Goal: Use online tool/utility: Utilize a website feature to perform a specific function

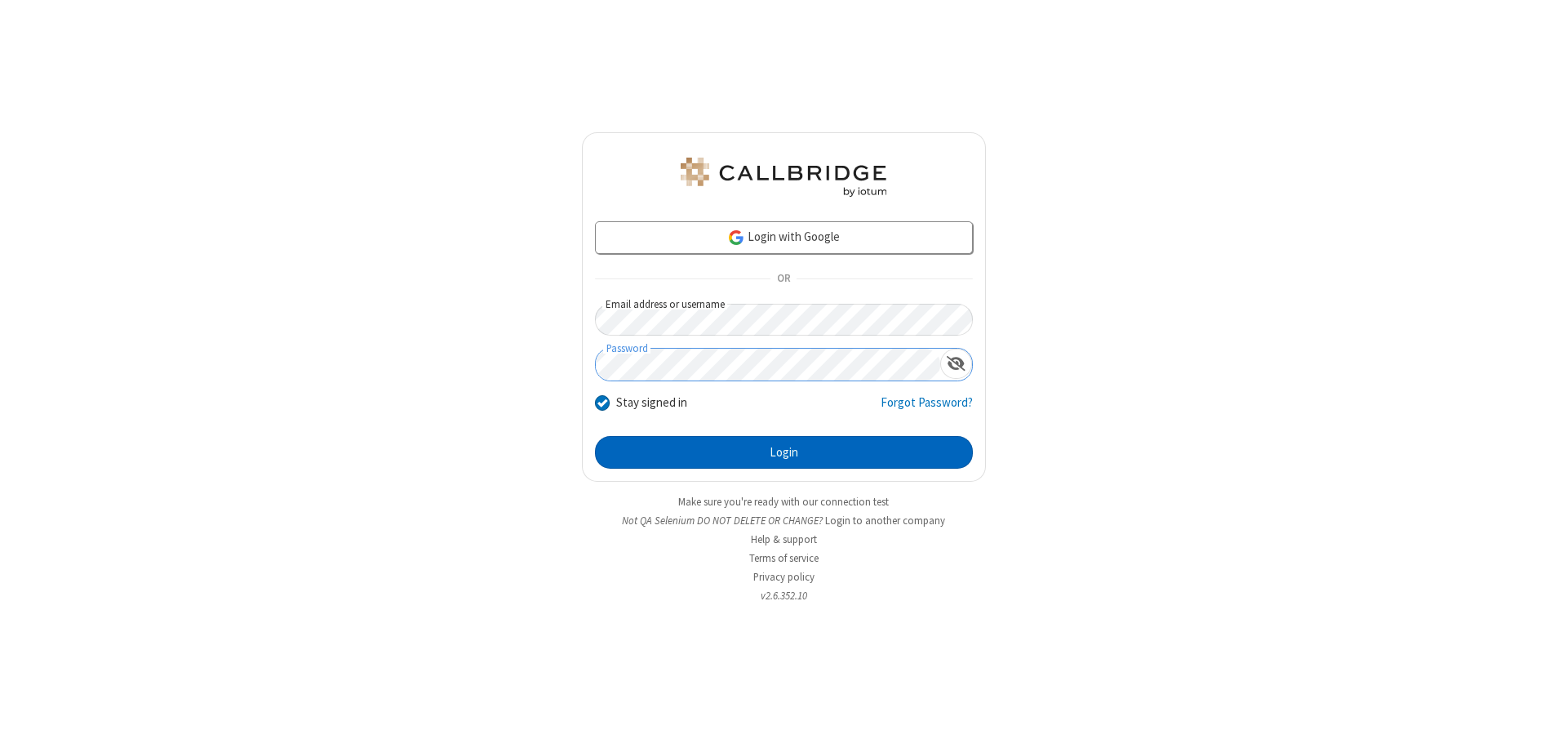
click at [784, 452] on button "Login" at bounding box center [784, 452] width 378 height 33
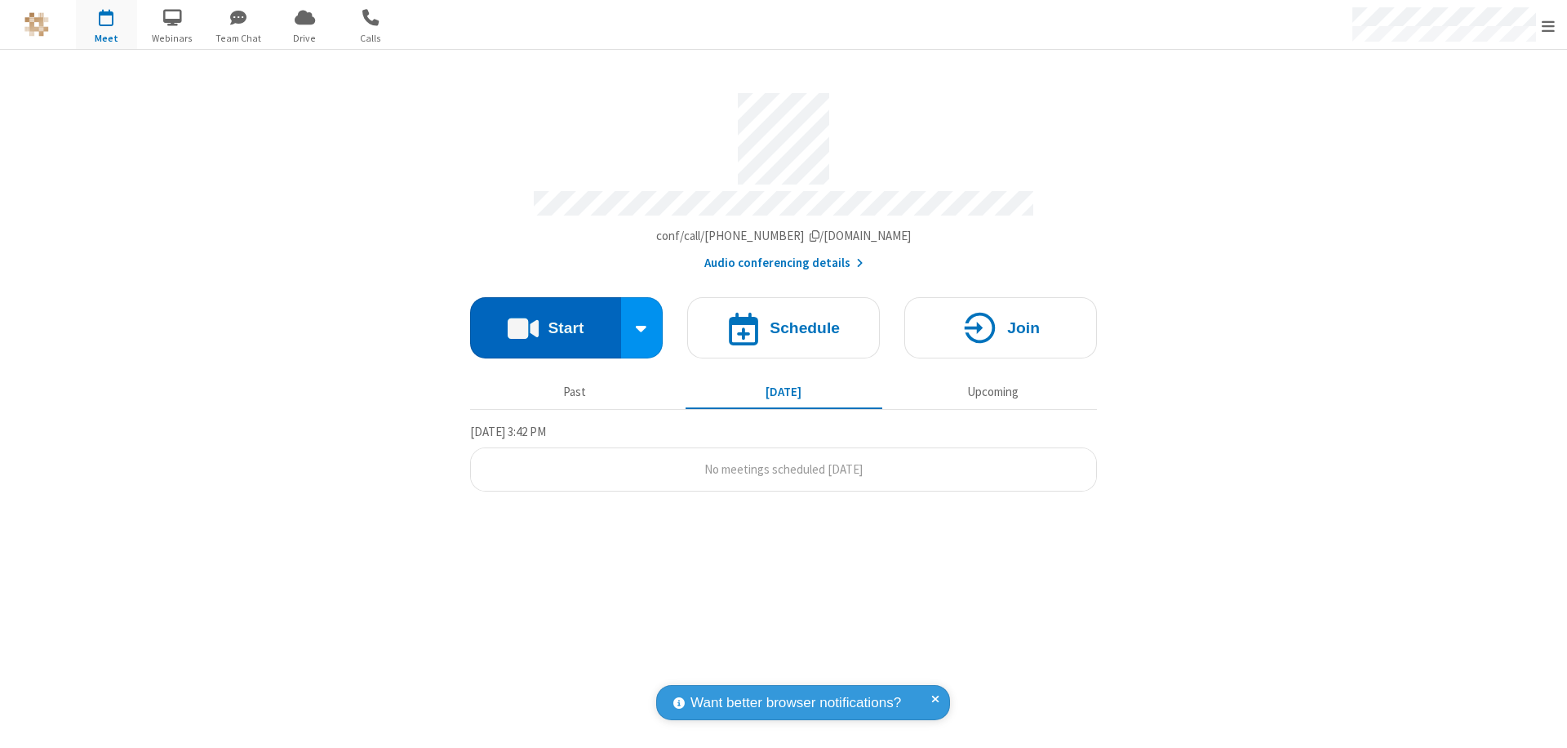
click at [545, 320] on button "Start" at bounding box center [545, 327] width 151 height 61
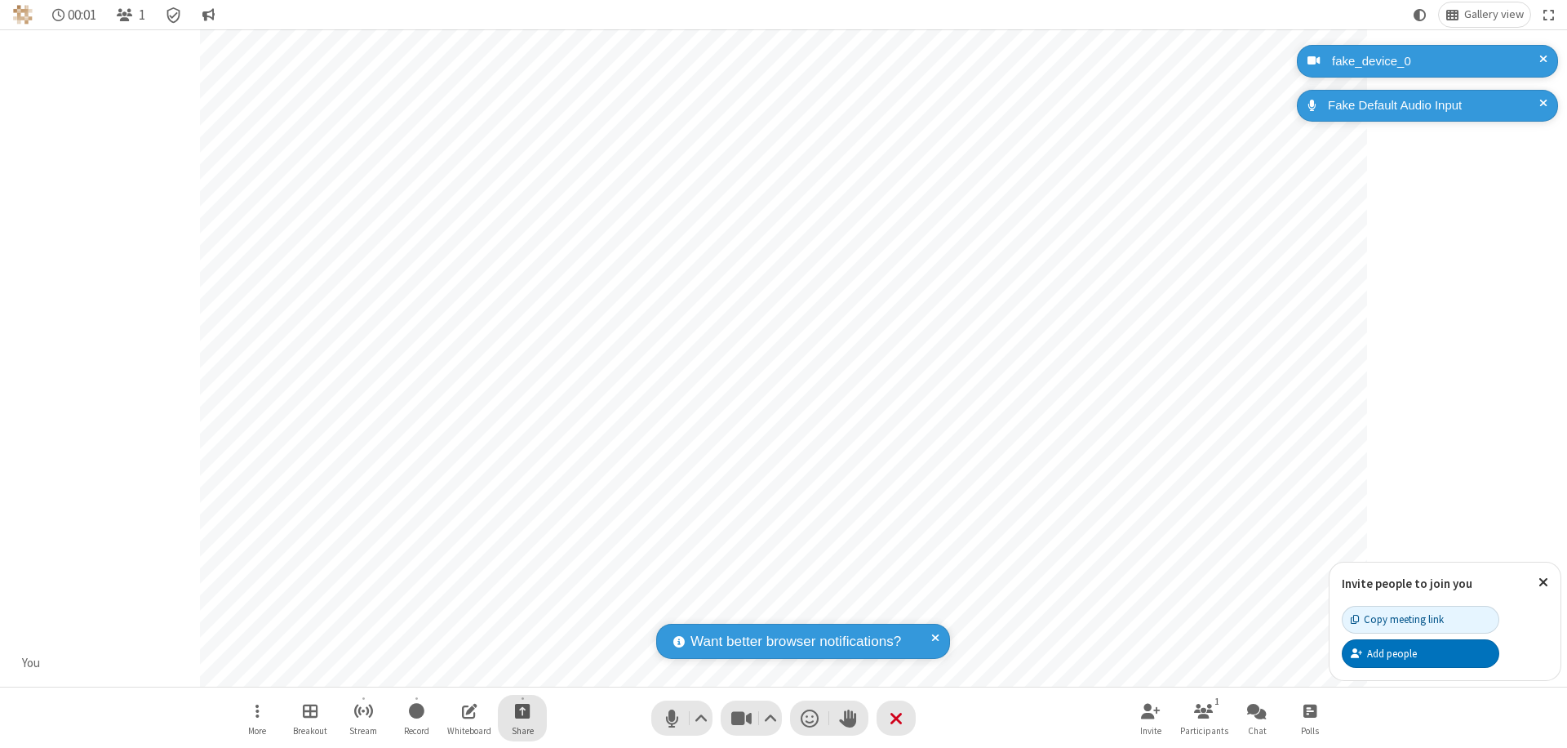
click at [522, 710] on span "Start sharing" at bounding box center [523, 710] width 16 height 20
click at [522, 611] on span "Share additional camera" at bounding box center [532, 614] width 121 height 14
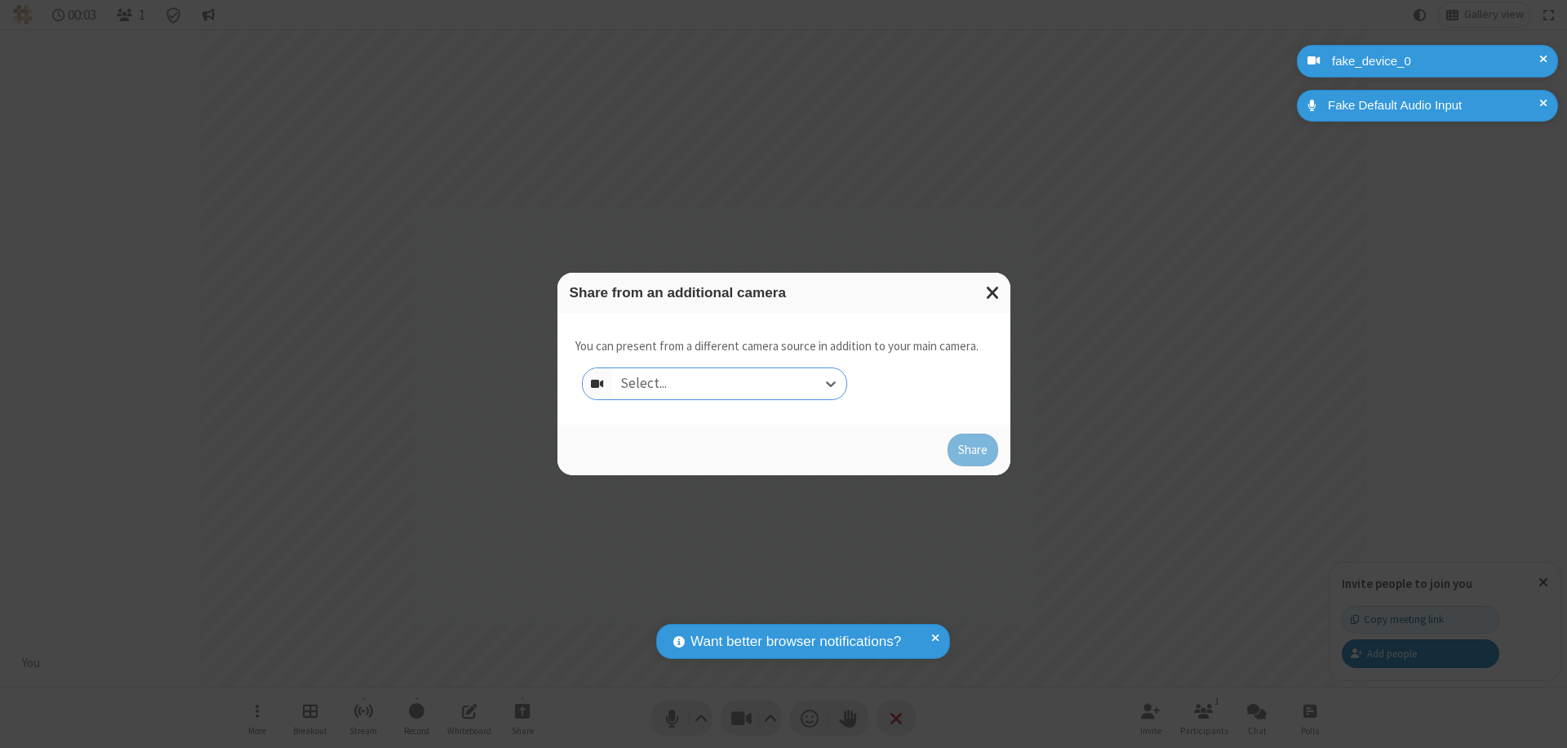
click at [729, 384] on div "Select..." at bounding box center [729, 383] width 234 height 31
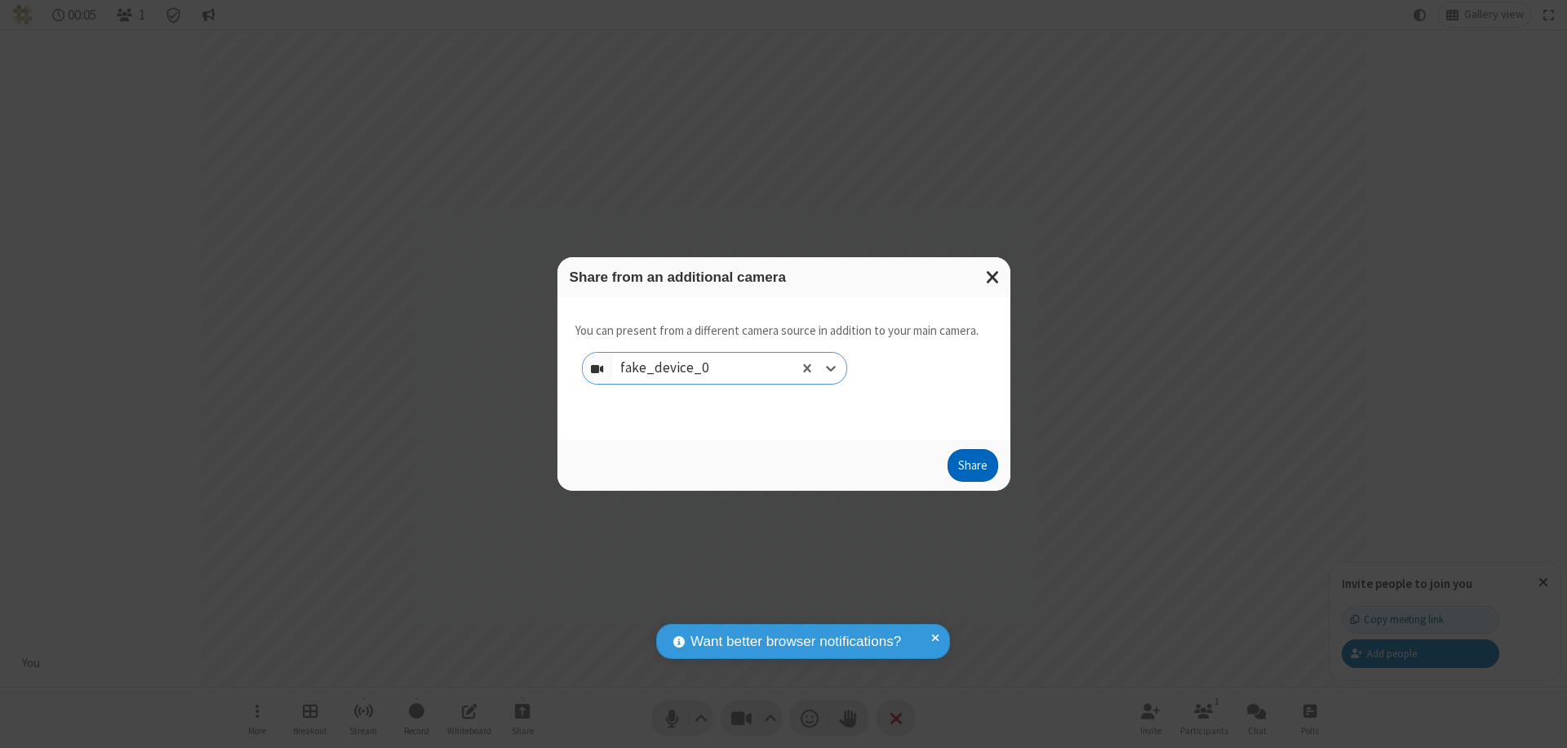
click at [972, 469] on button "Share" at bounding box center [973, 465] width 51 height 33
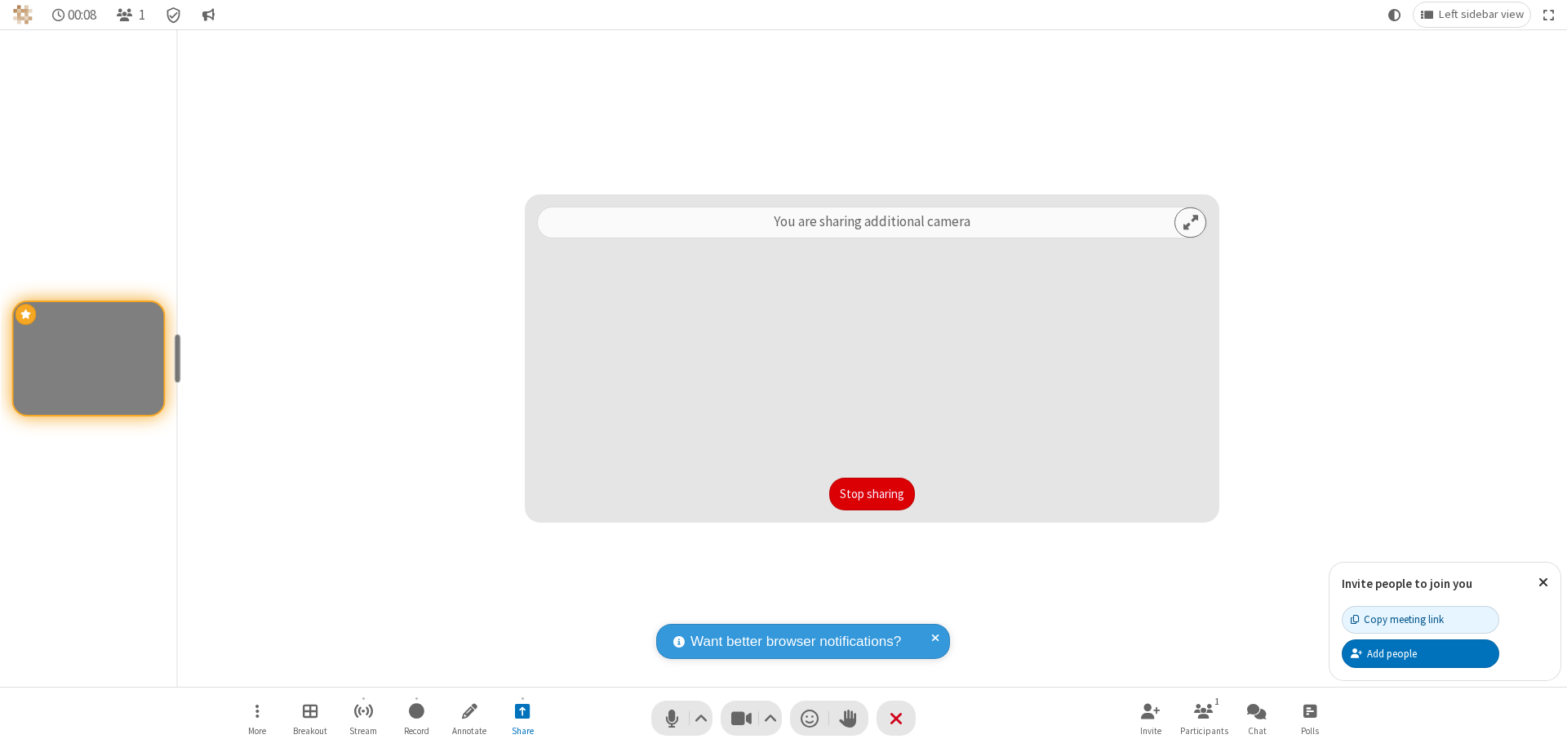
click at [872, 494] on button "Stop sharing" at bounding box center [872, 494] width 86 height 33
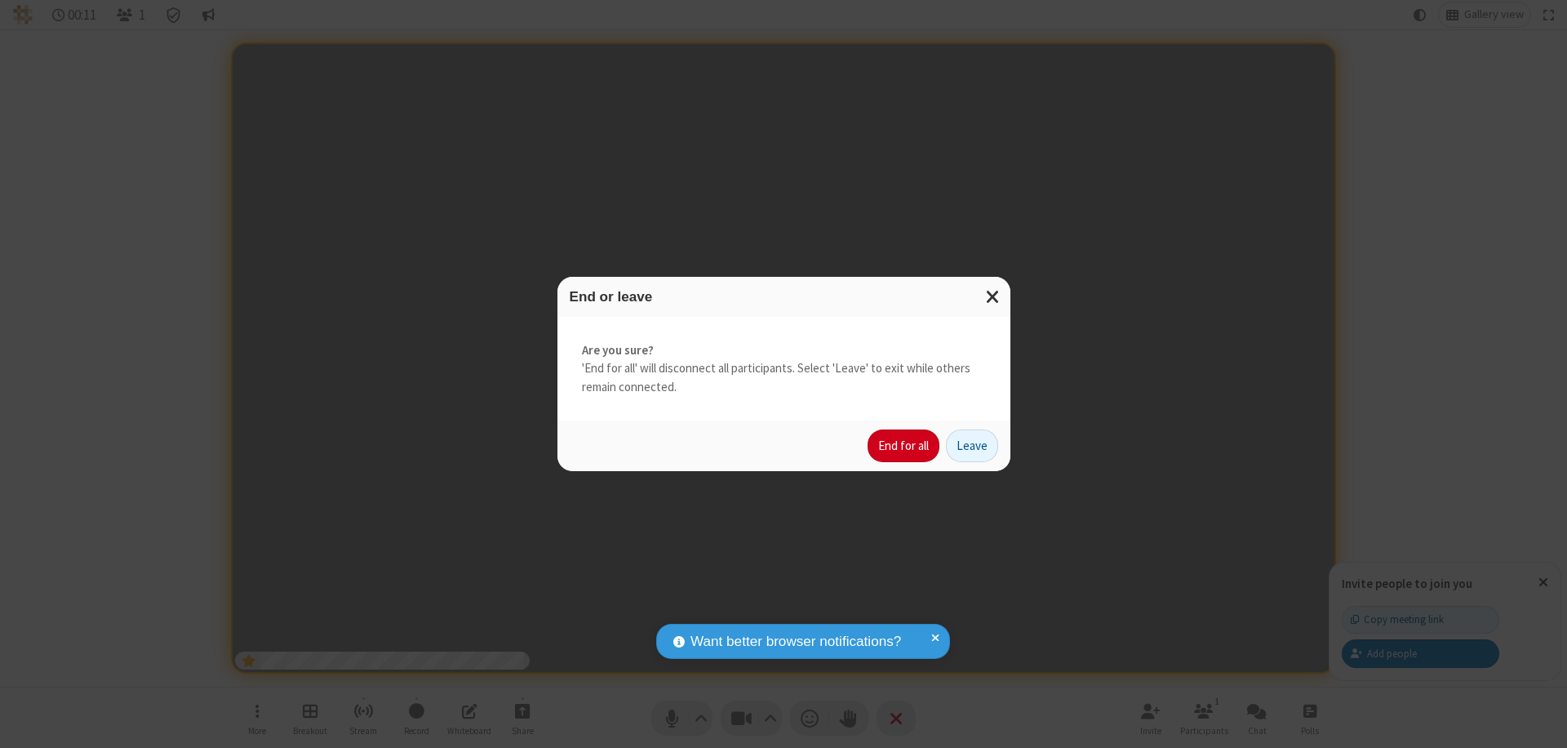
click at [904, 446] on button "End for all" at bounding box center [904, 445] width 72 height 33
